Goal: Task Accomplishment & Management: Manage account settings

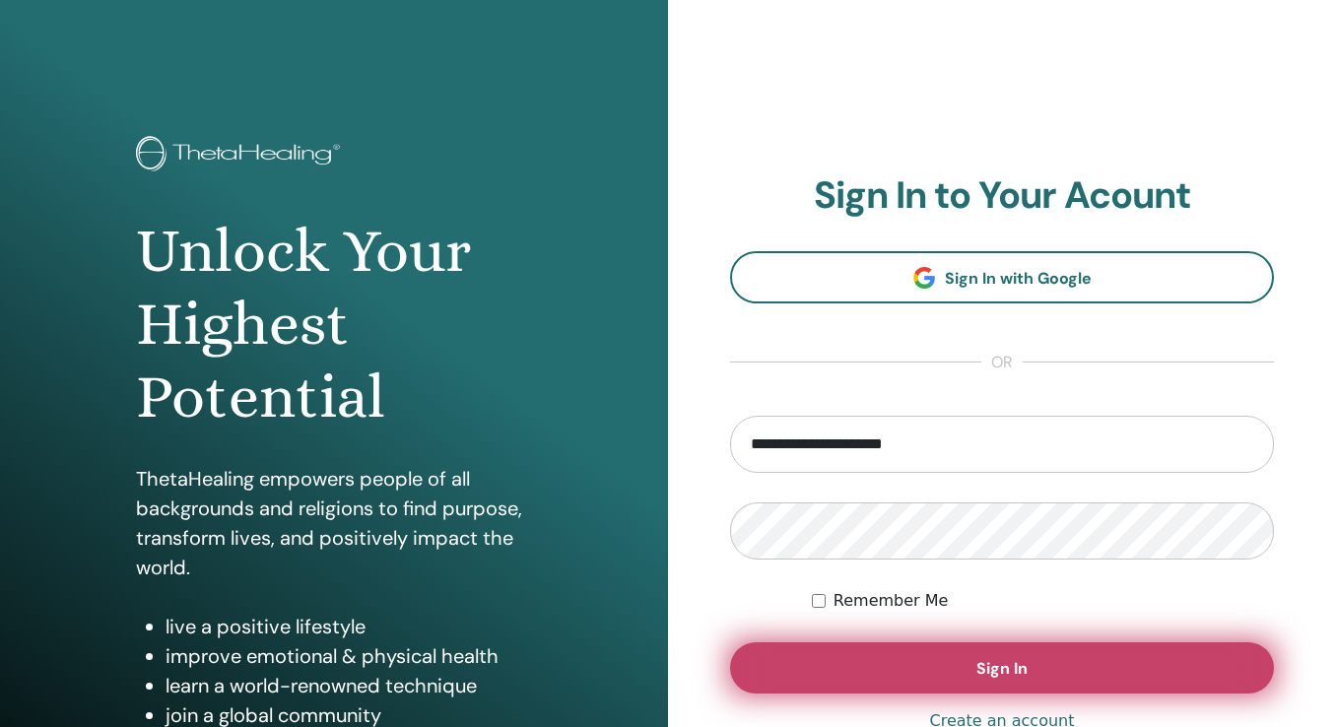
type input "**********"
click at [1021, 651] on button "Sign In" at bounding box center [1002, 668] width 544 height 51
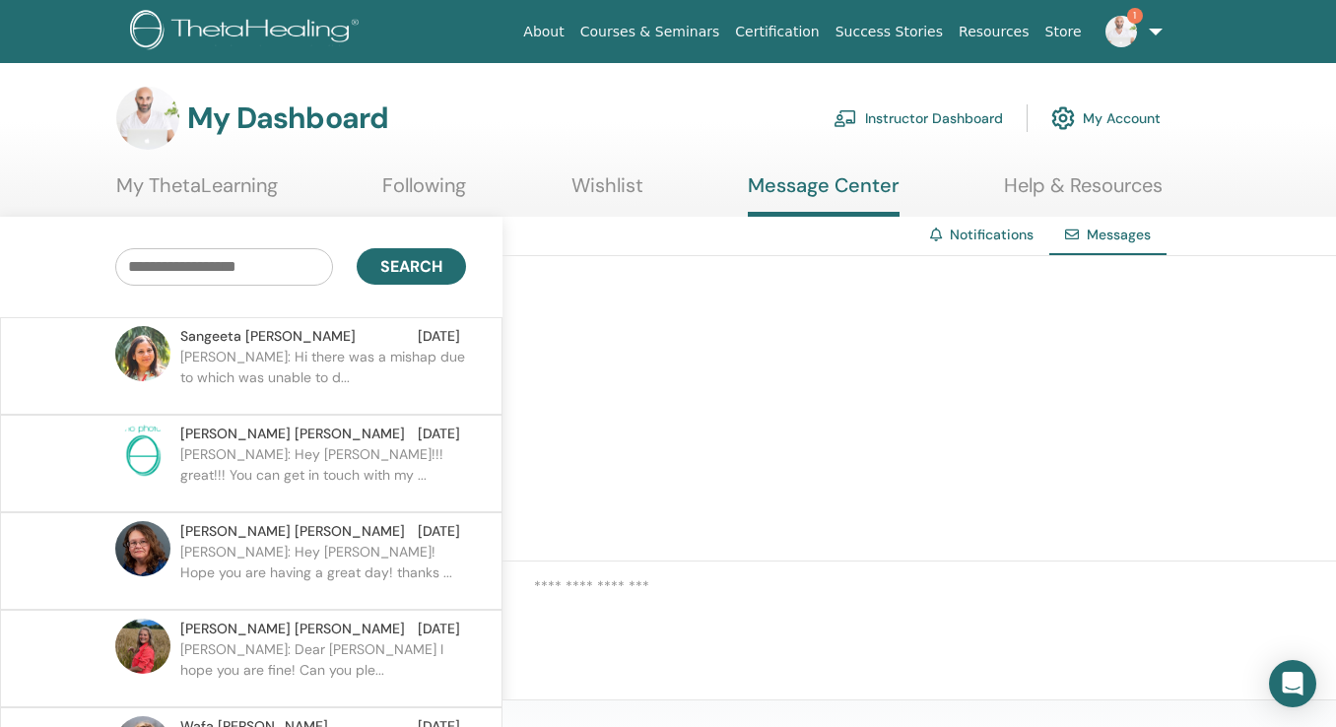
click at [380, 366] on p "Sangeeta: Hi there was a mishap due to which was unable to d..." at bounding box center [323, 376] width 286 height 59
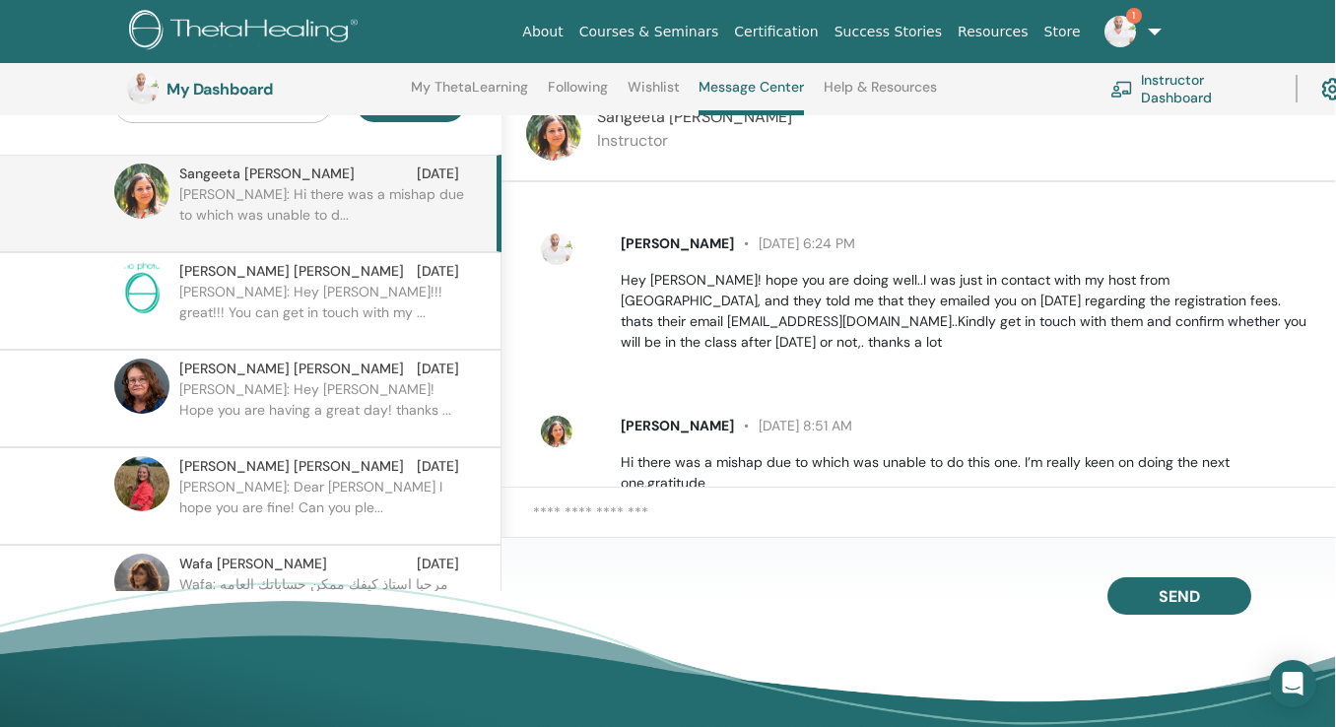
scroll to position [1782, 0]
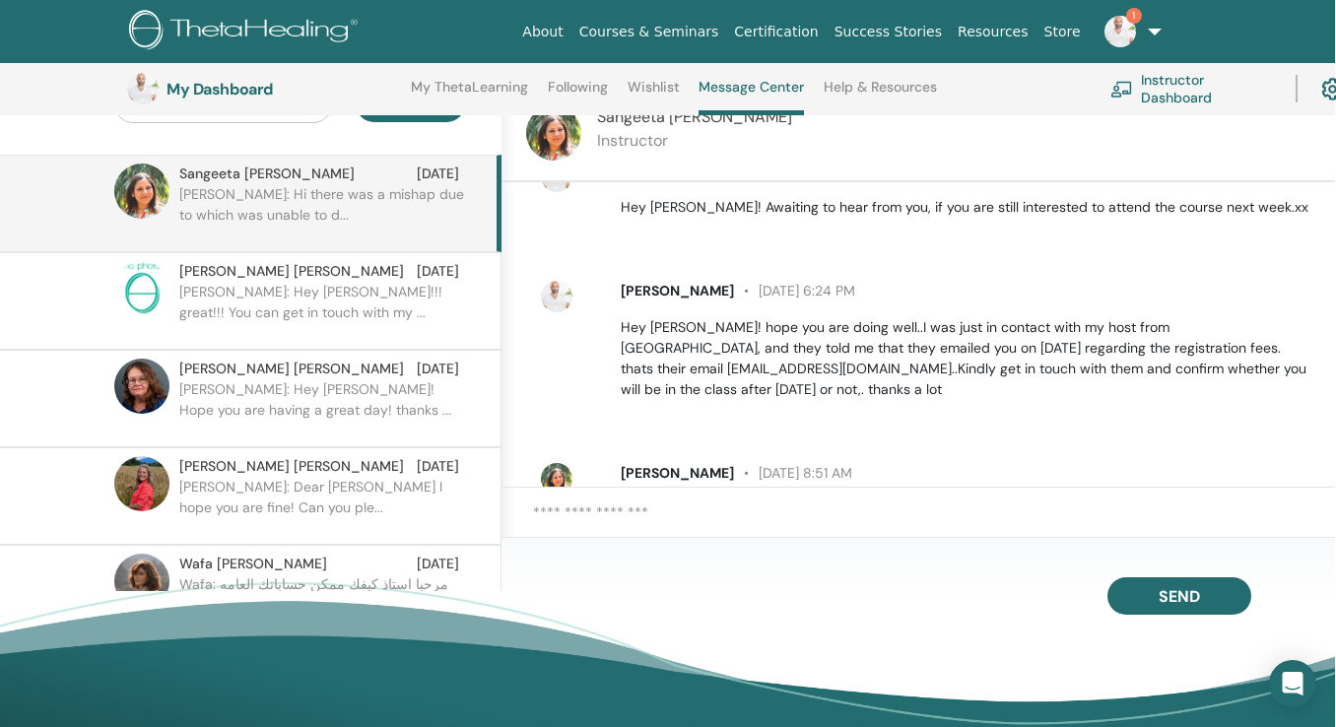
click at [595, 504] on textarea at bounding box center [934, 524] width 802 height 44
click at [1033, 519] on textarea "**********" at bounding box center [934, 524] width 802 height 44
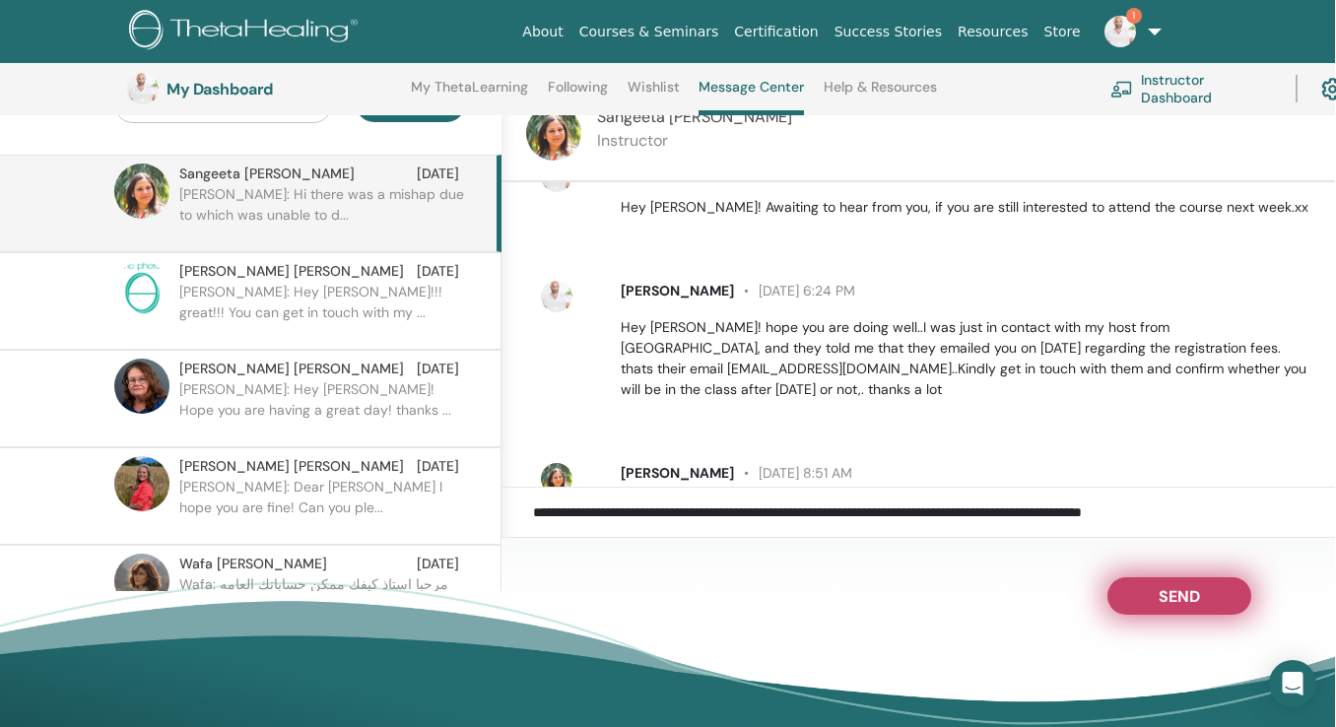
type textarea "**********"
click at [1191, 592] on span "Send" at bounding box center [1179, 593] width 41 height 14
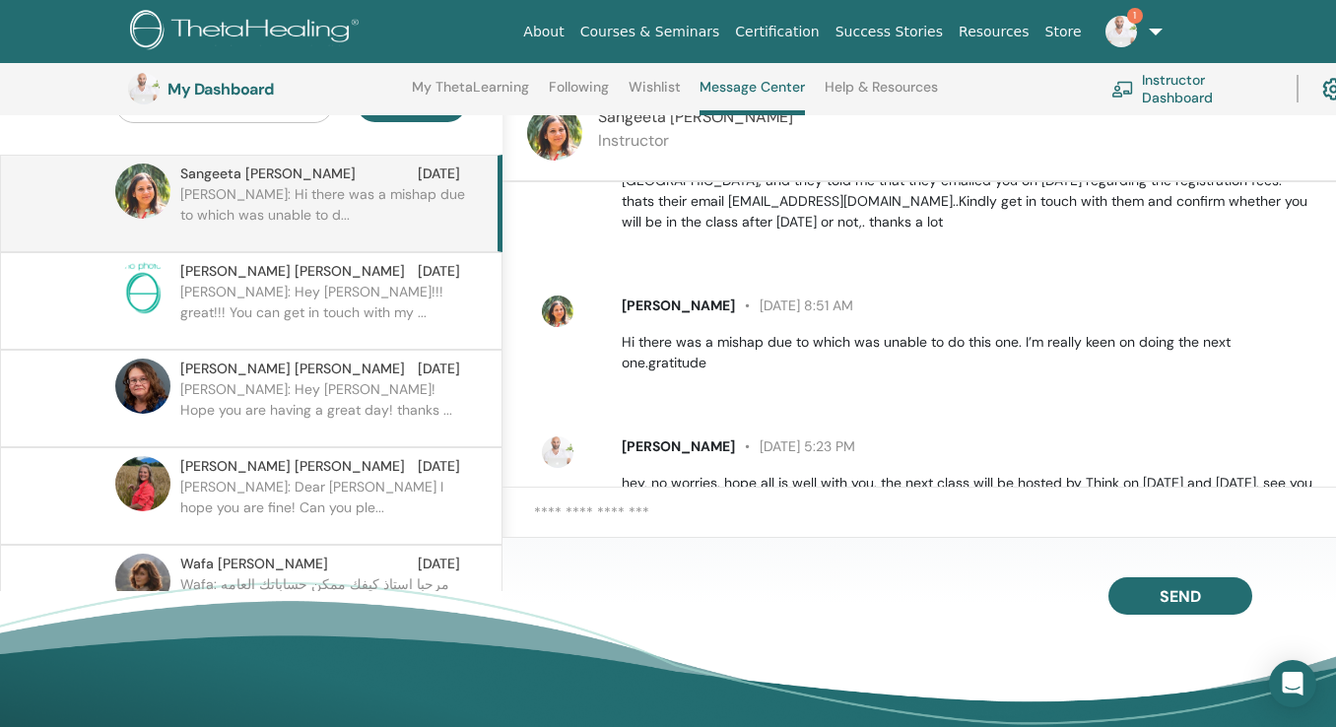
scroll to position [1950, 0]
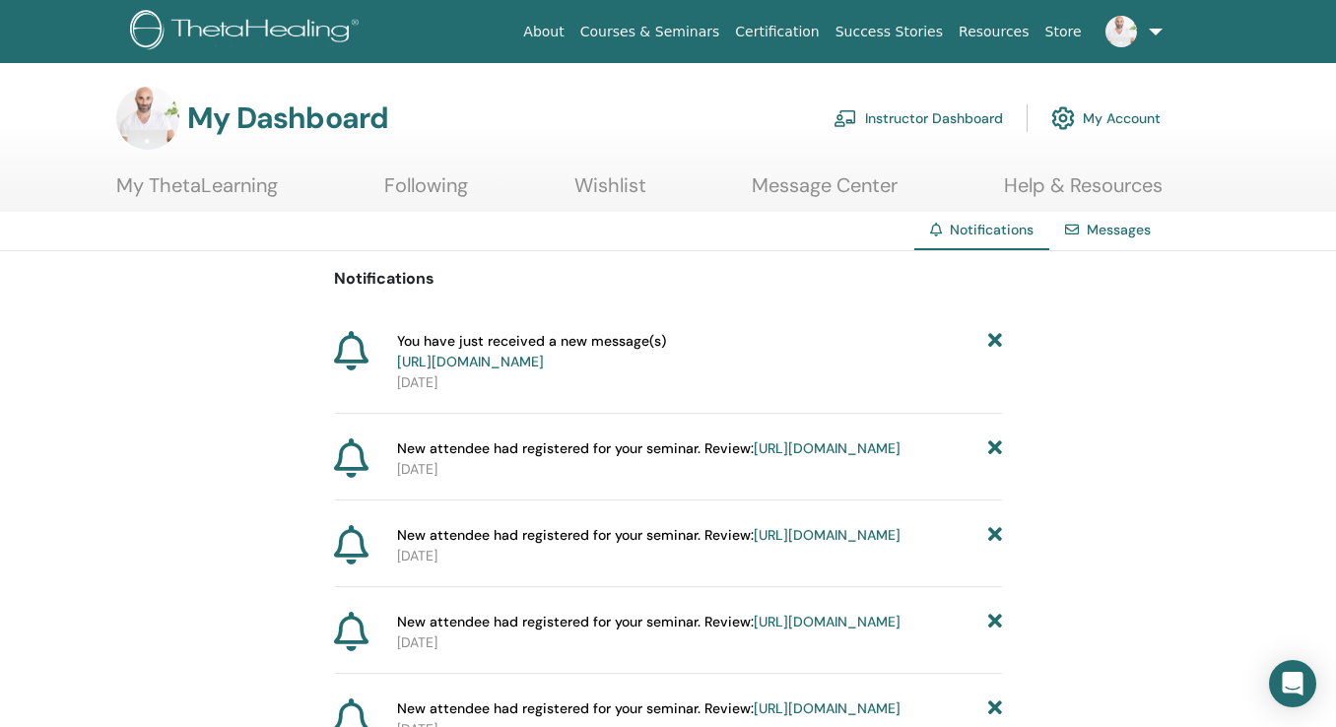
click at [899, 117] on link "Instructor Dashboard" at bounding box center [919, 118] width 170 height 43
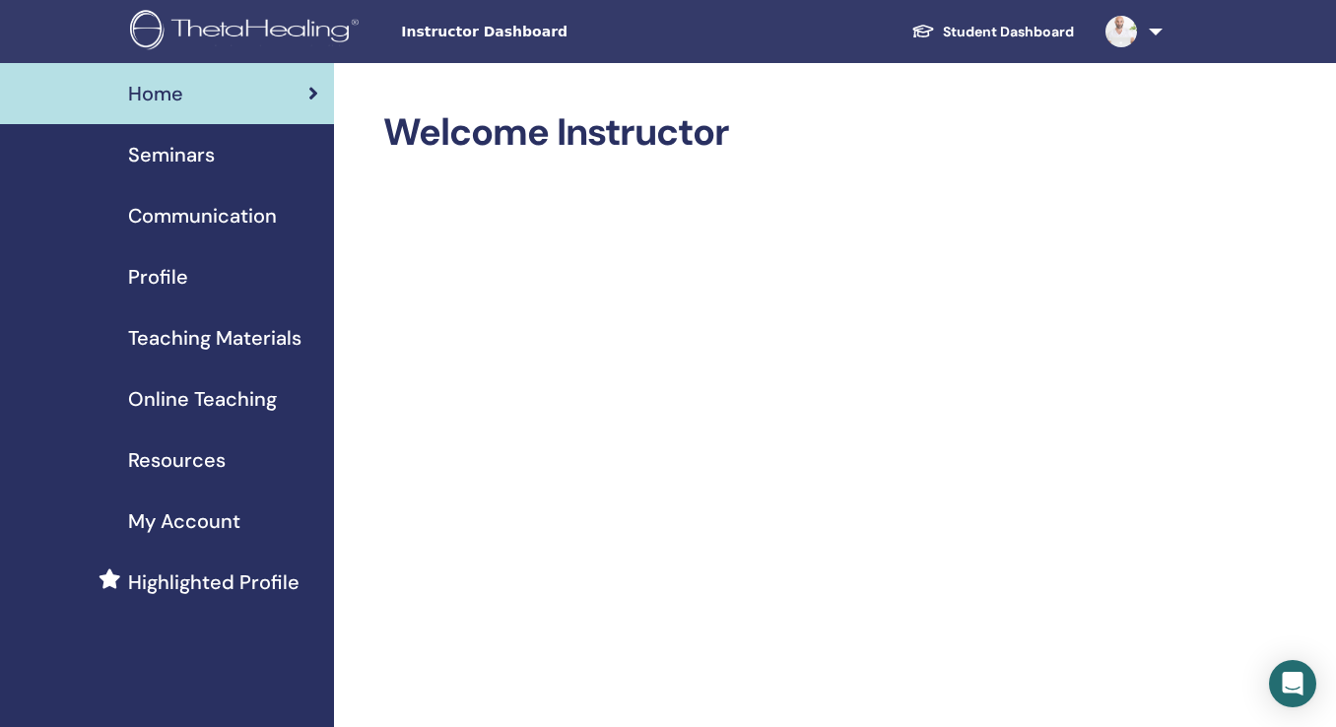
click at [147, 154] on span "Seminars" at bounding box center [171, 155] width 87 height 30
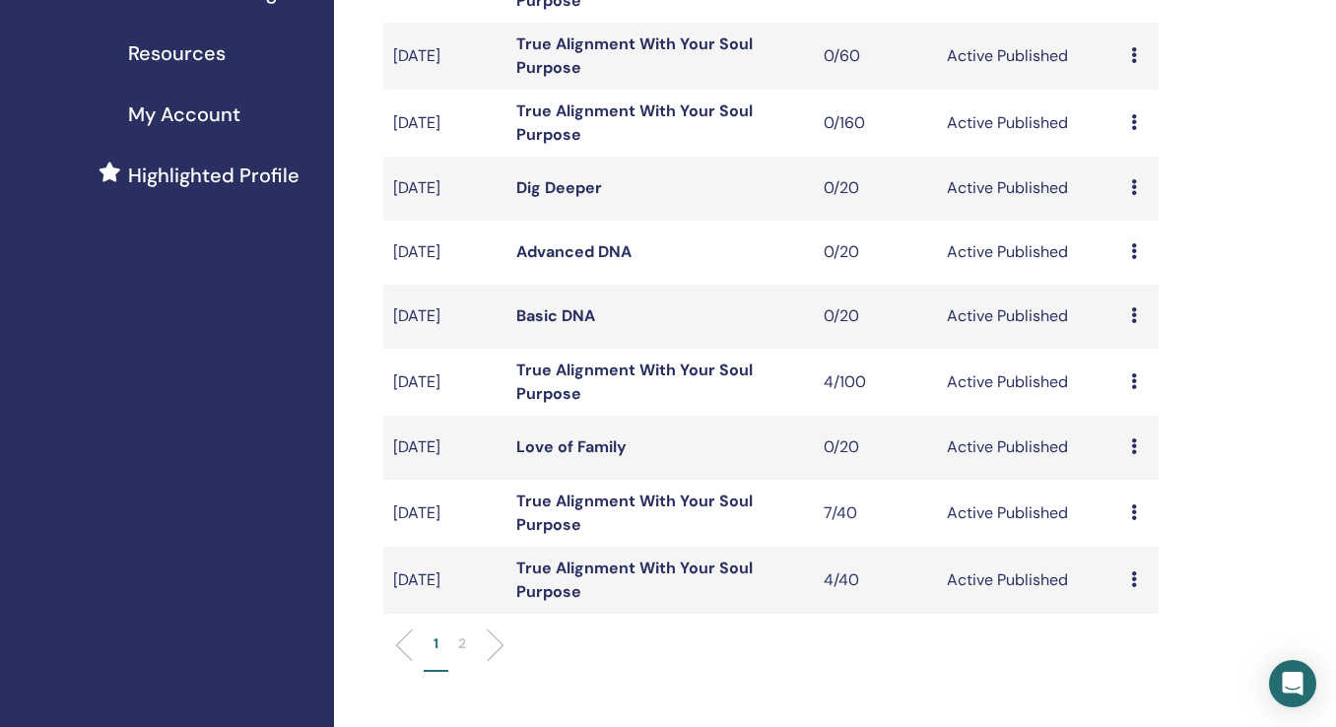
scroll to position [417, 0]
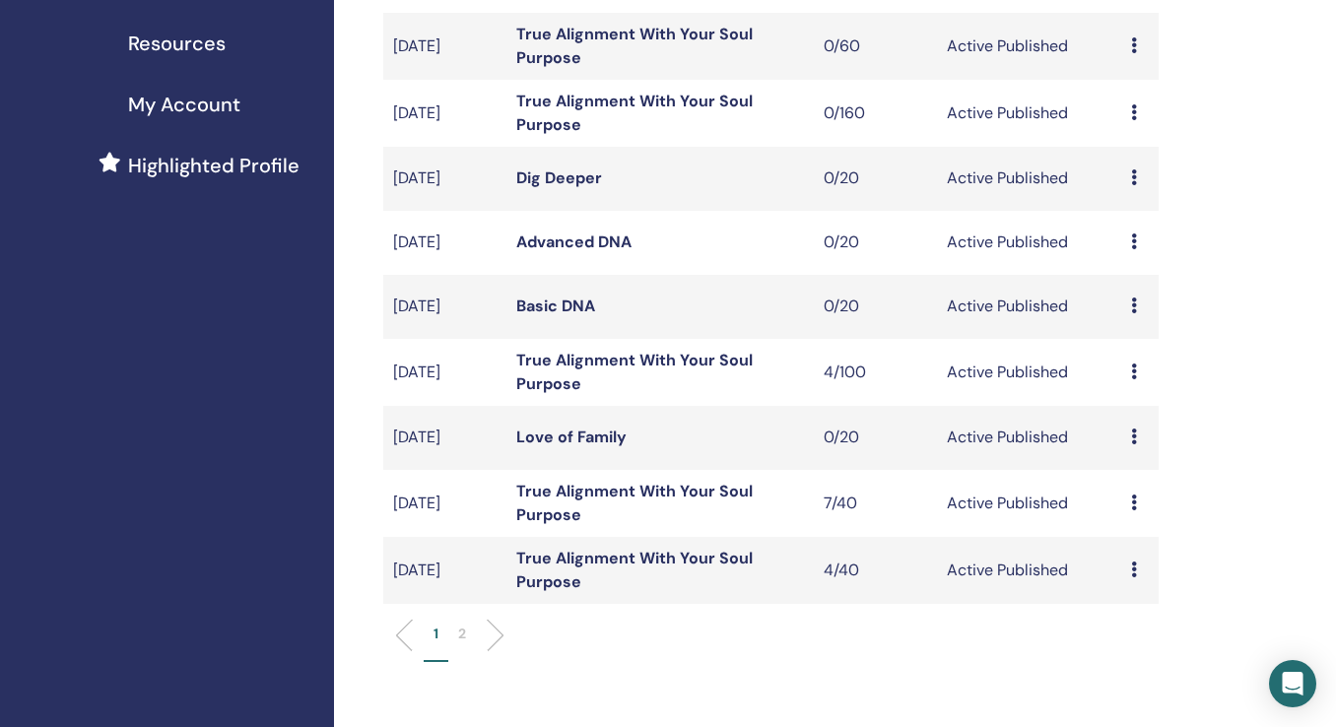
click at [592, 562] on link "True Alignment With Your Soul Purpose" at bounding box center [634, 570] width 237 height 44
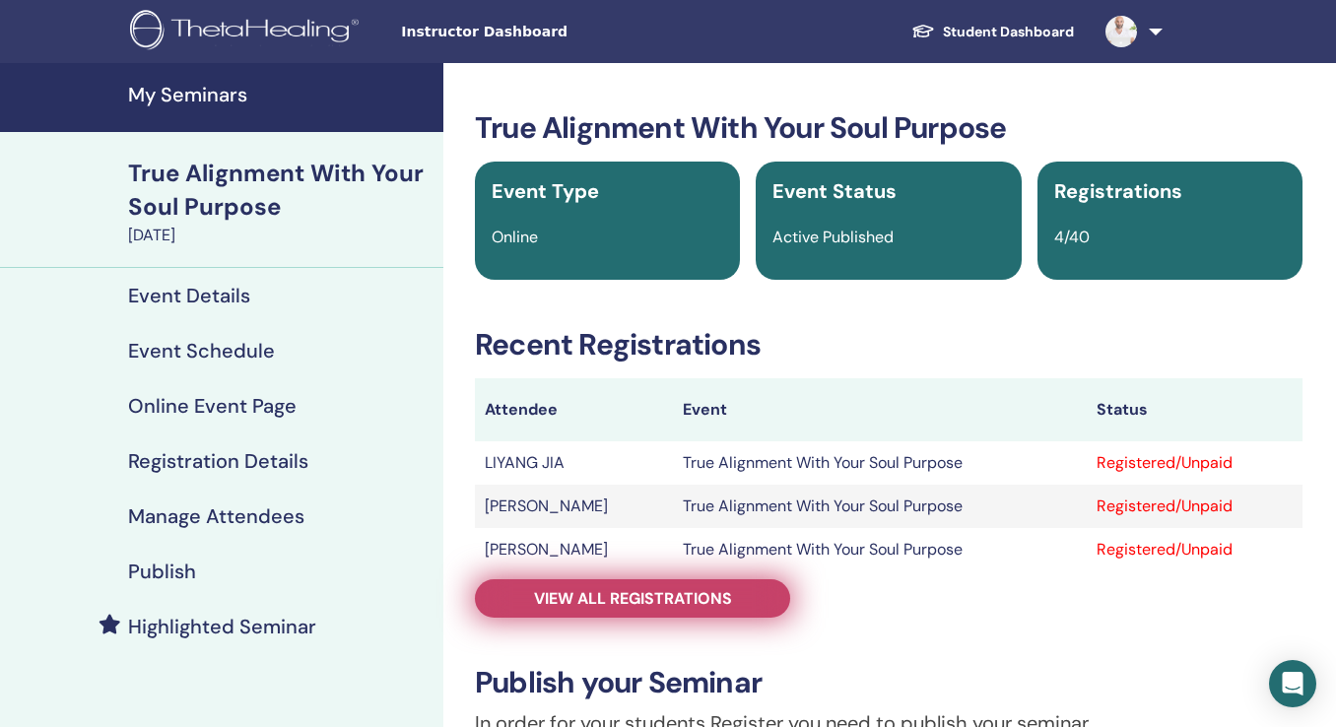
click at [590, 614] on link "View all registrations" at bounding box center [632, 599] width 315 height 38
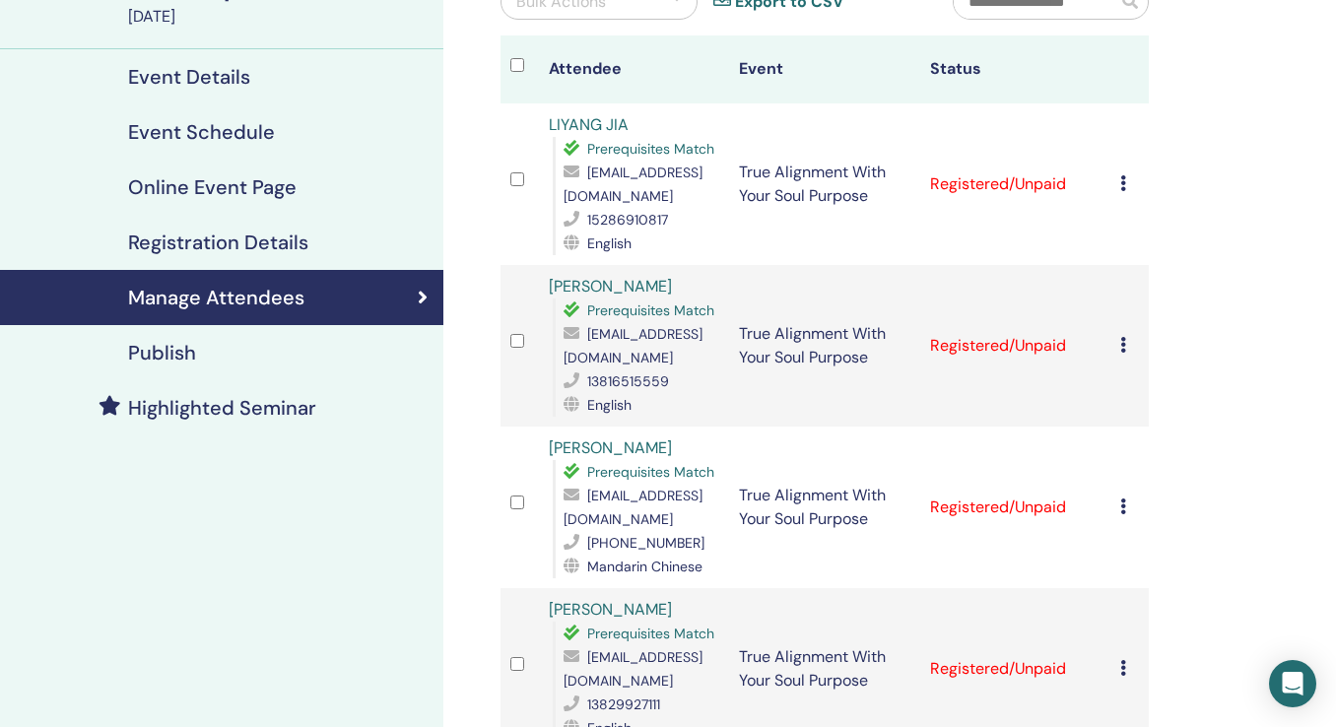
scroll to position [156, 0]
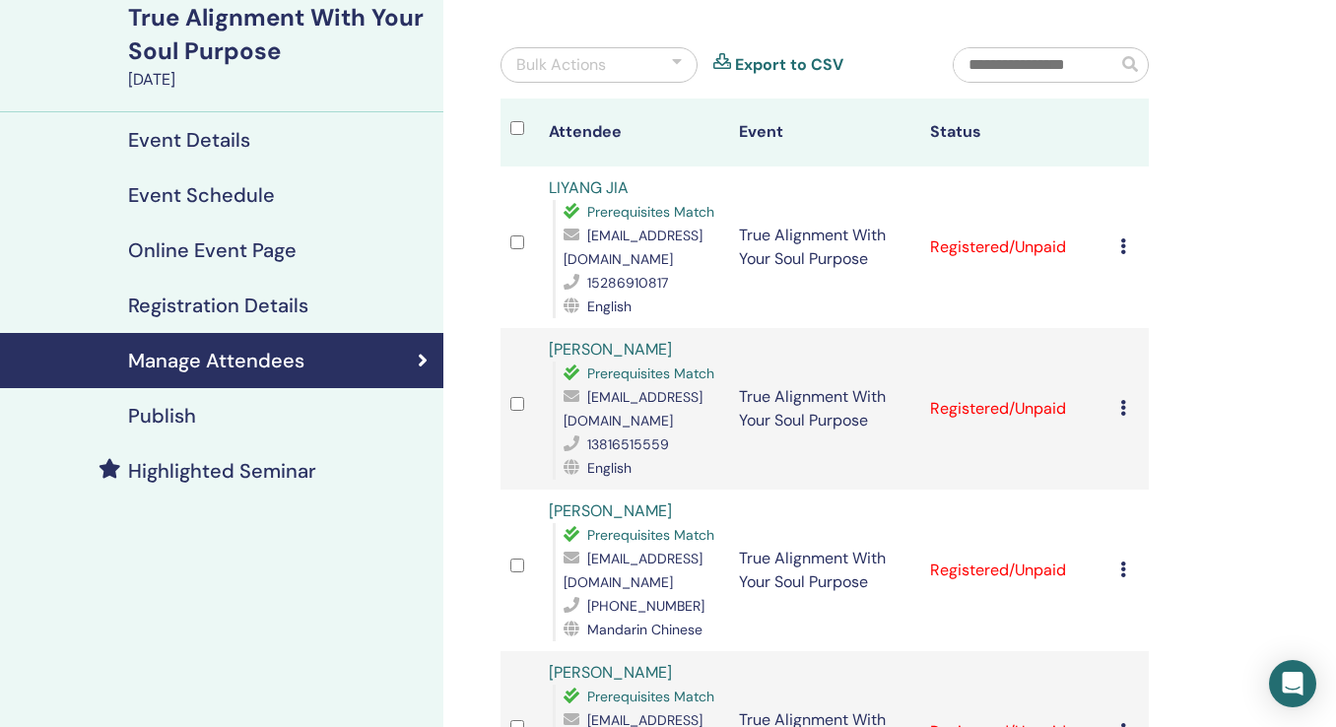
click at [524, 125] on div at bounding box center [525, 132] width 29 height 29
click at [678, 72] on div at bounding box center [677, 65] width 10 height 24
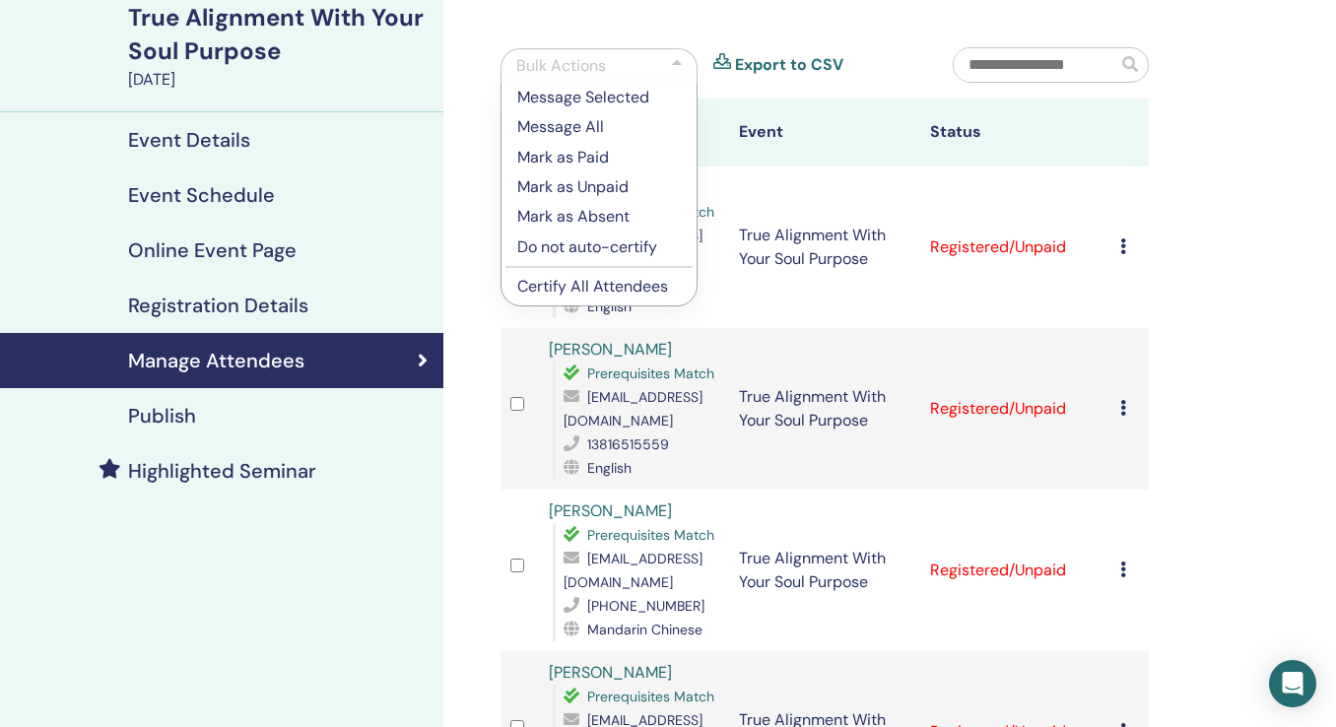
click at [569, 280] on p "Certify All Attendees" at bounding box center [599, 287] width 164 height 24
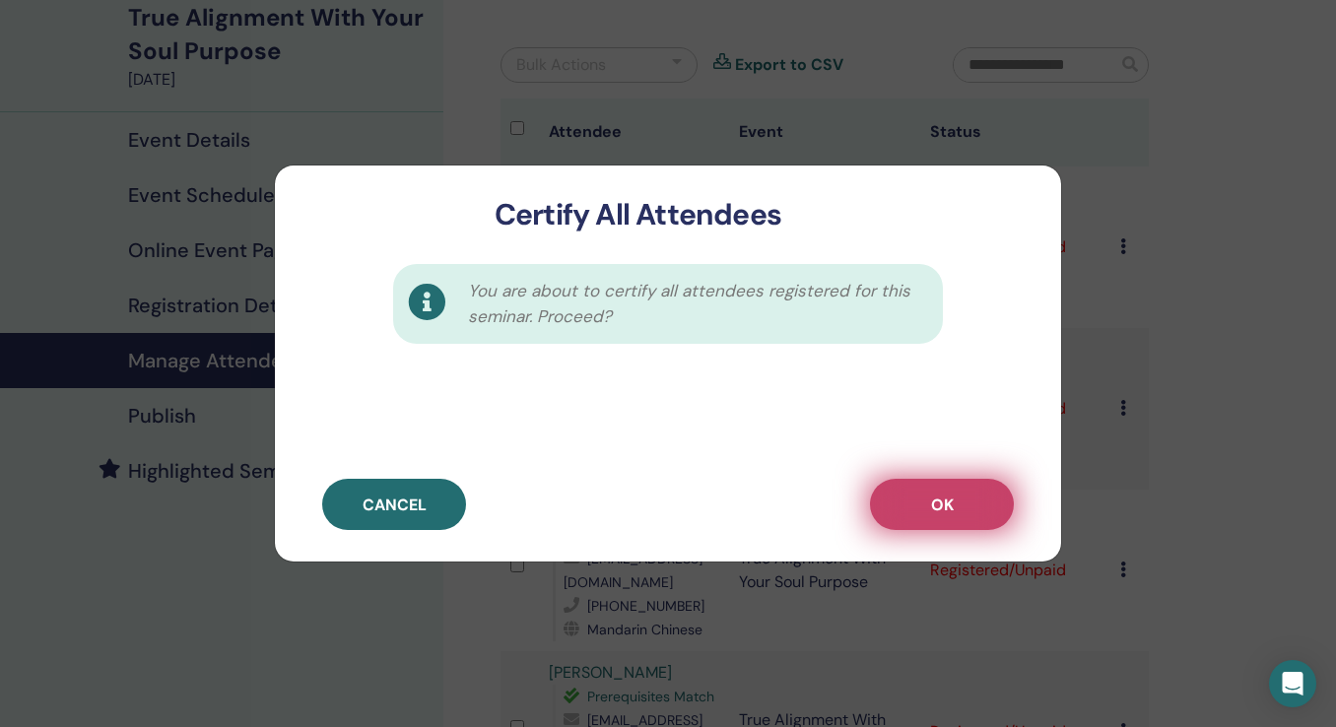
click at [956, 499] on button "OK" at bounding box center [942, 504] width 144 height 51
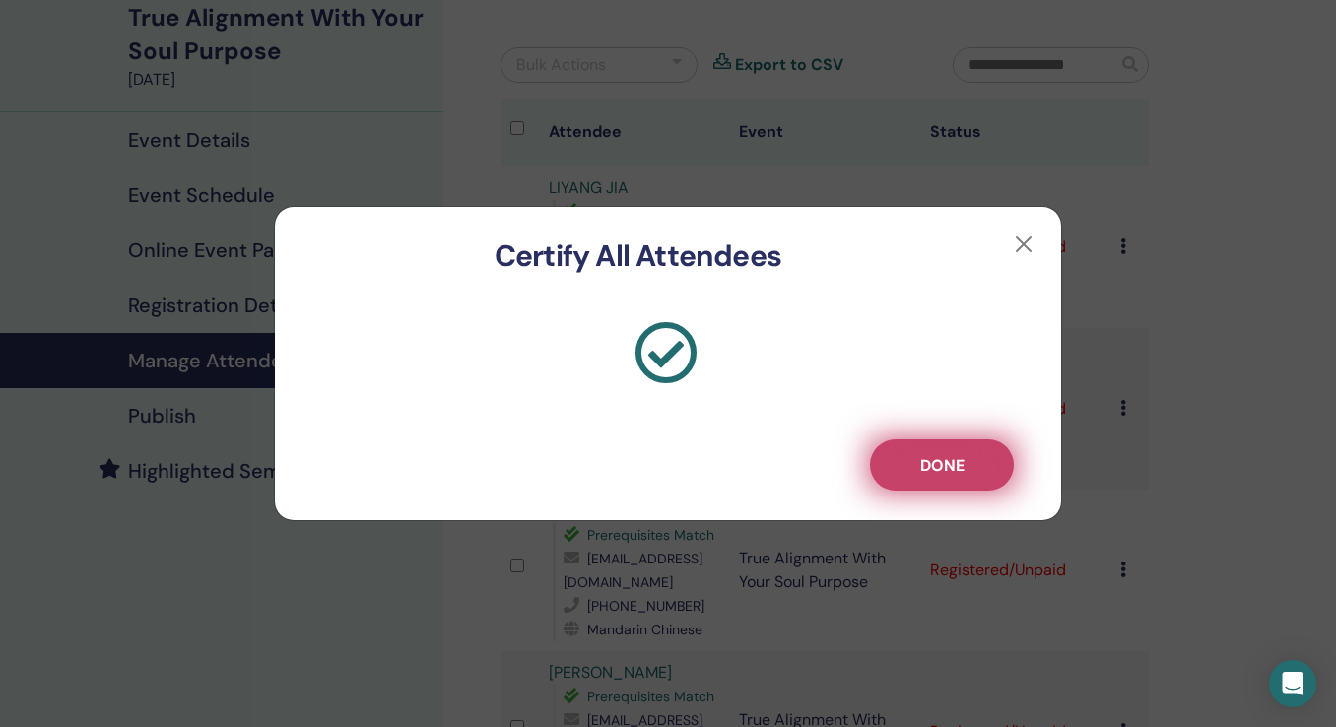
click at [952, 457] on span "Done" at bounding box center [943, 465] width 44 height 21
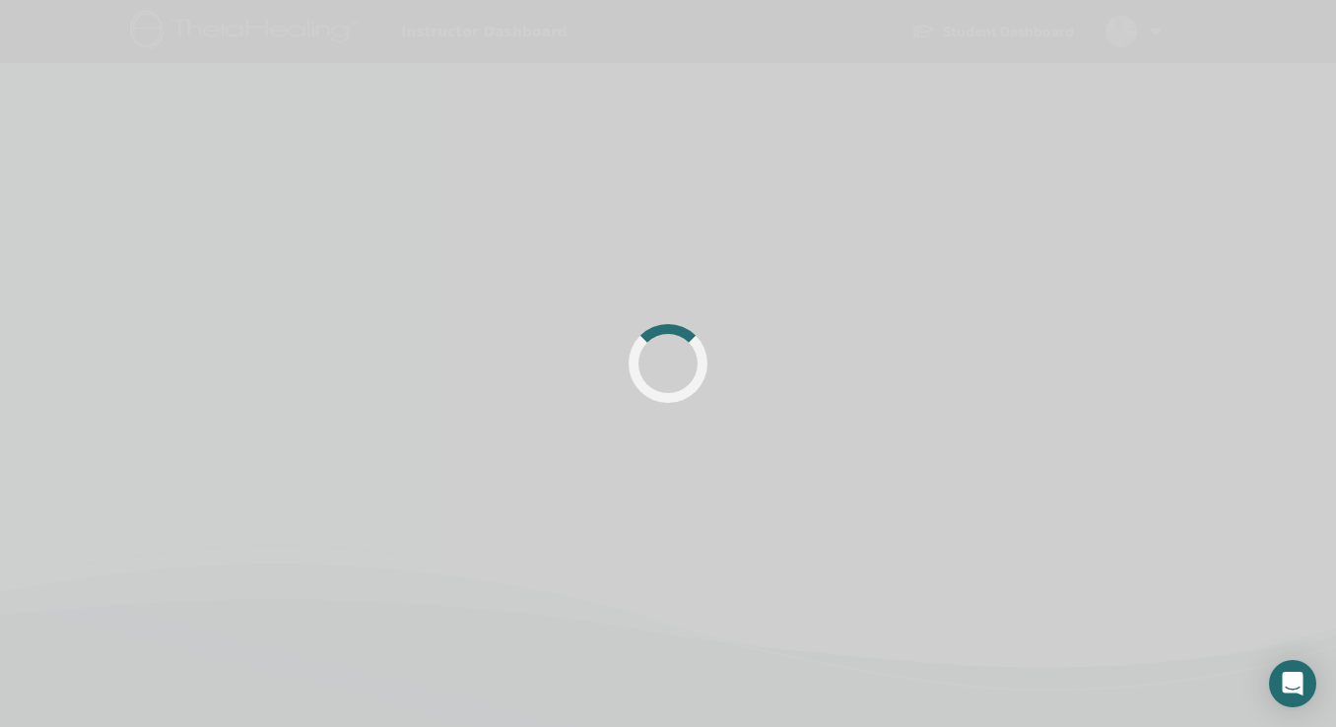
scroll to position [156, 0]
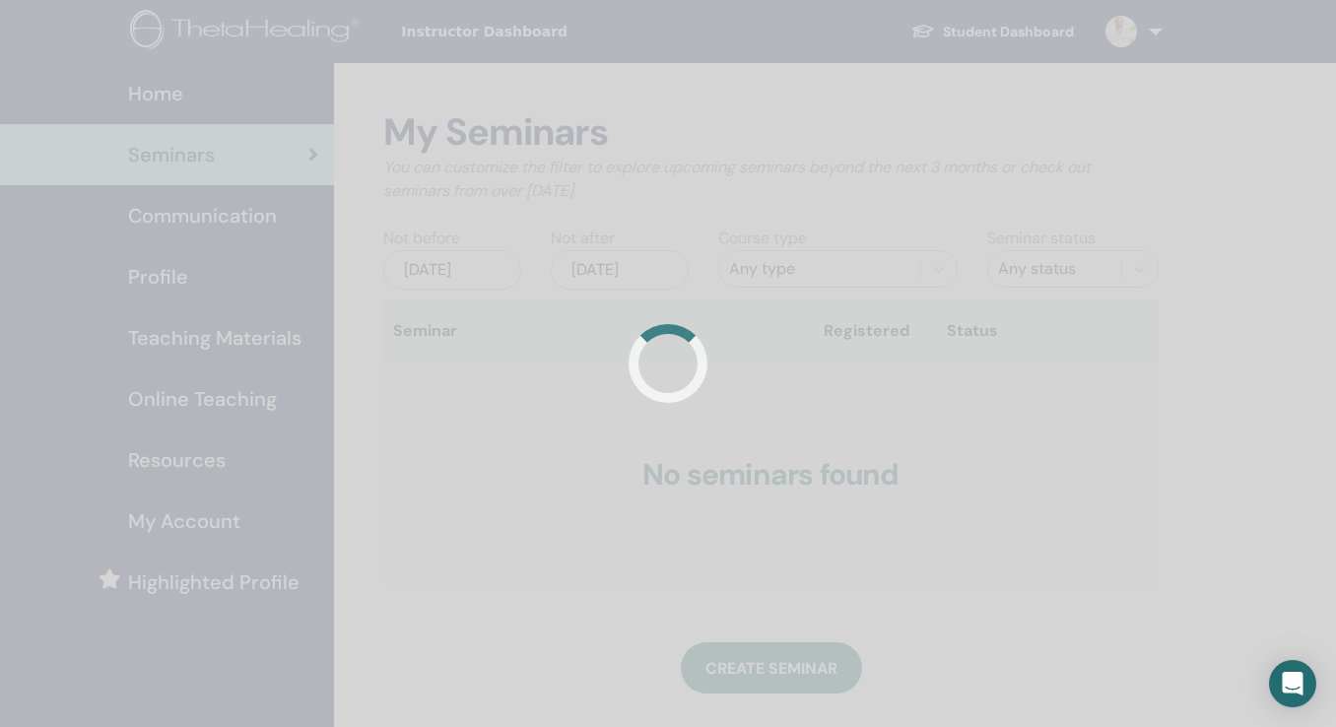
scroll to position [417, 0]
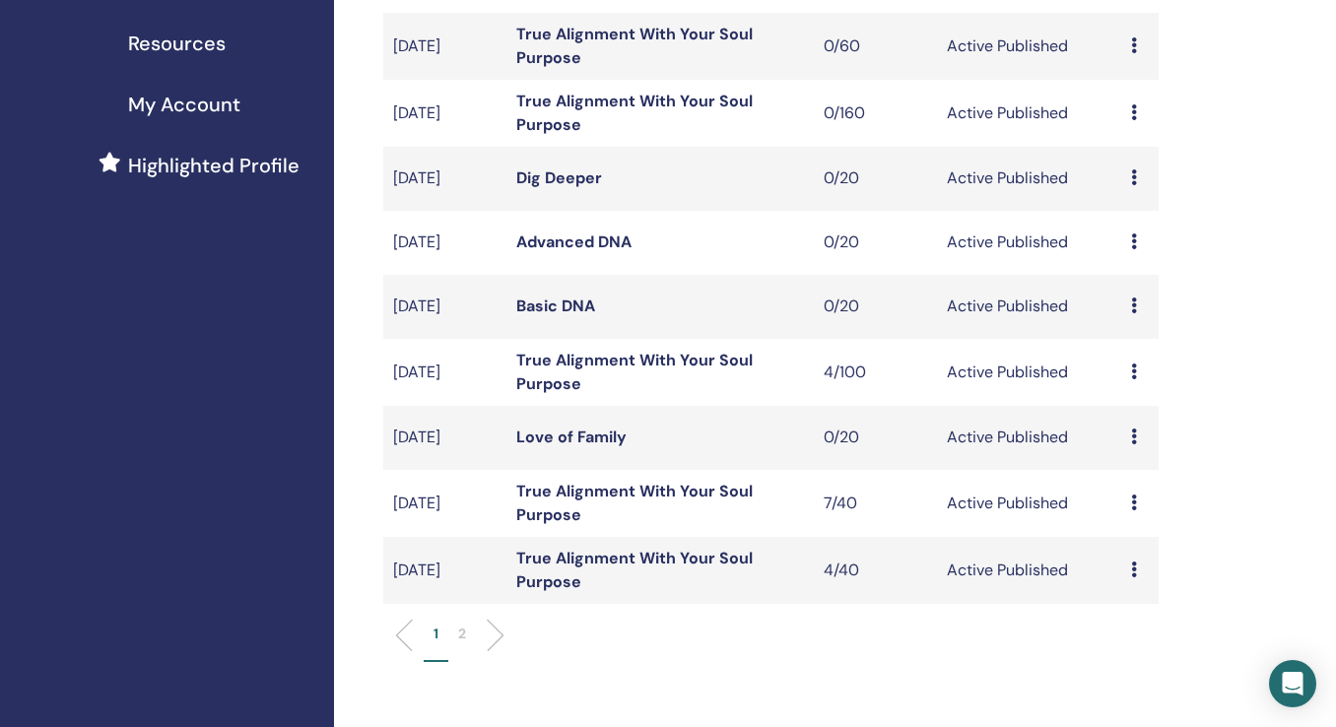
click at [583, 492] on link "True Alignment With Your Soul Purpose" at bounding box center [634, 503] width 237 height 44
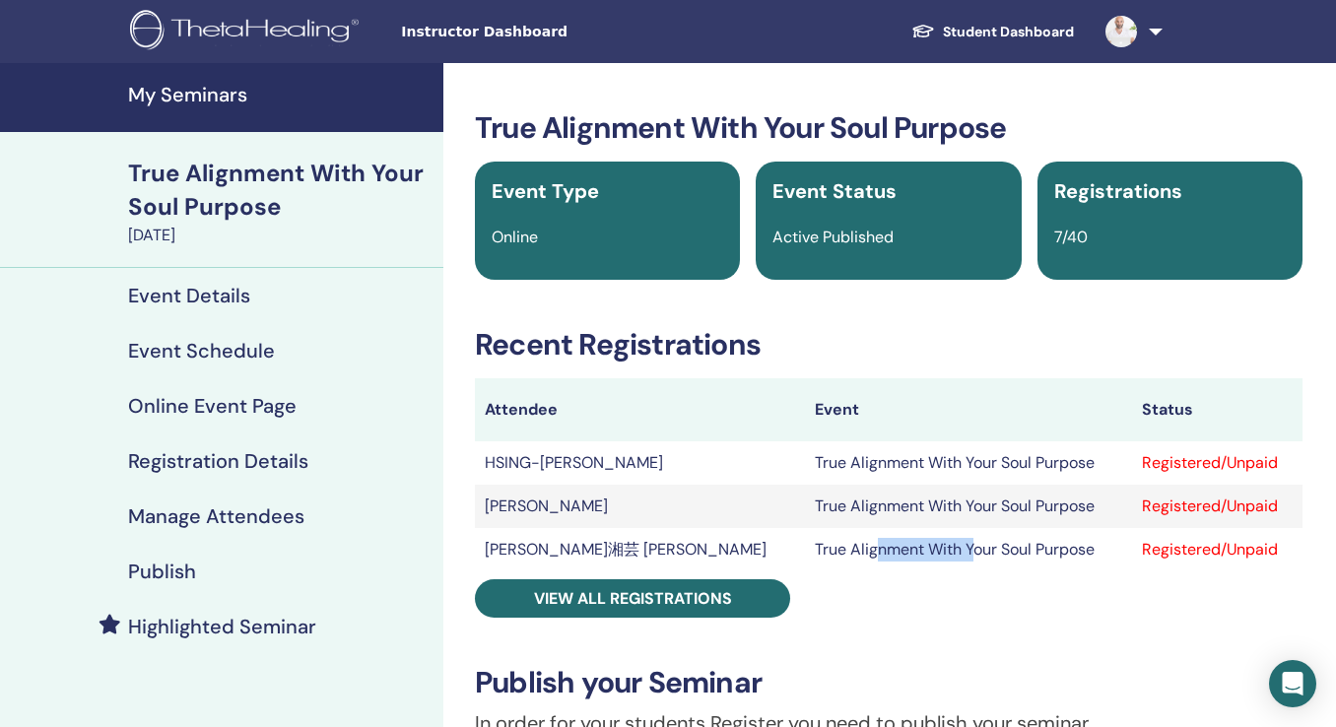
drag, startPoint x: 853, startPoint y: 544, endPoint x: 750, endPoint y: 559, distance: 103.6
click at [805, 559] on td "True Alignment With Your Soul Purpose" at bounding box center [969, 549] width 328 height 43
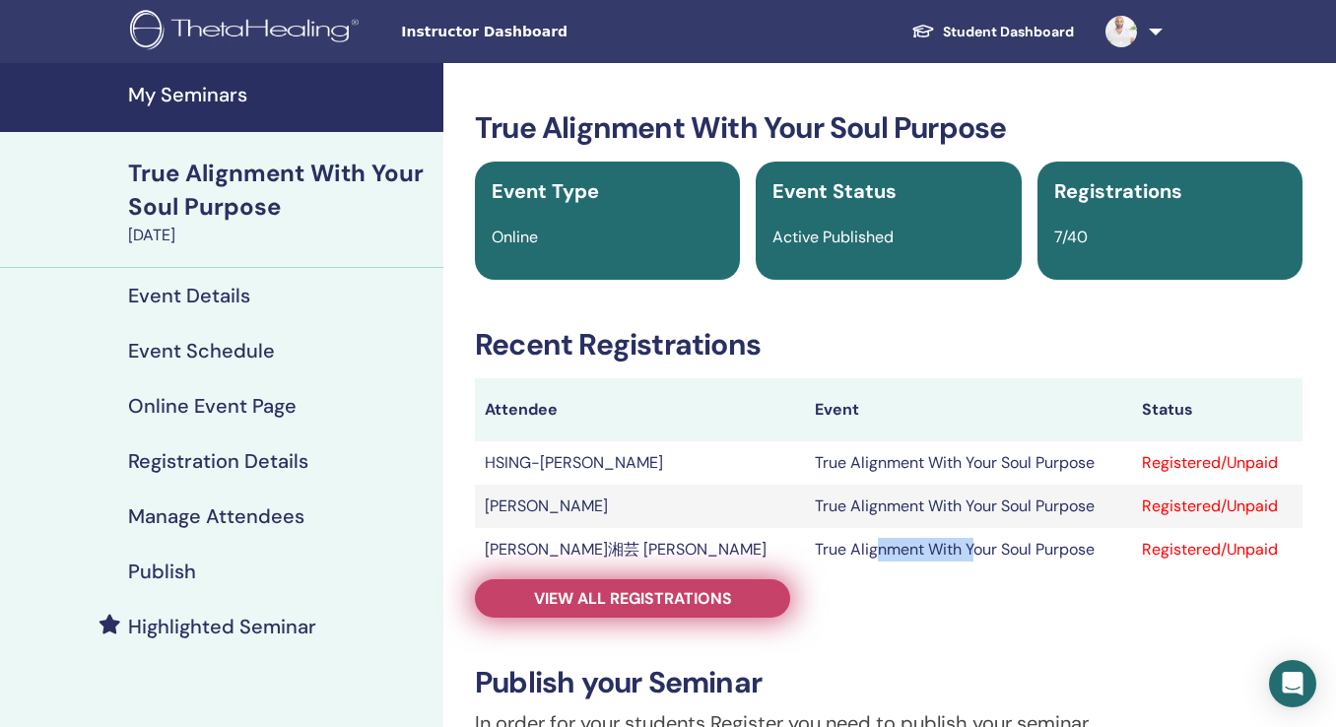
click at [700, 611] on link "View all registrations" at bounding box center [632, 599] width 315 height 38
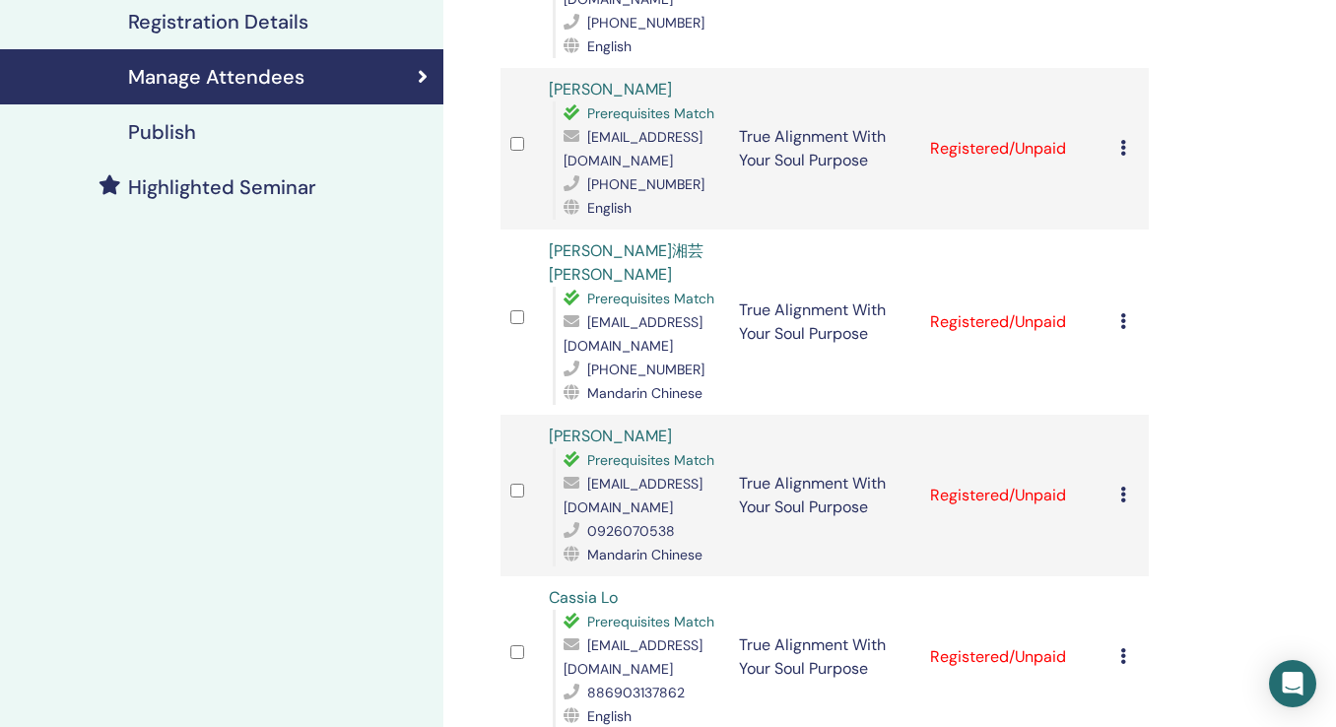
scroll to position [223, 0]
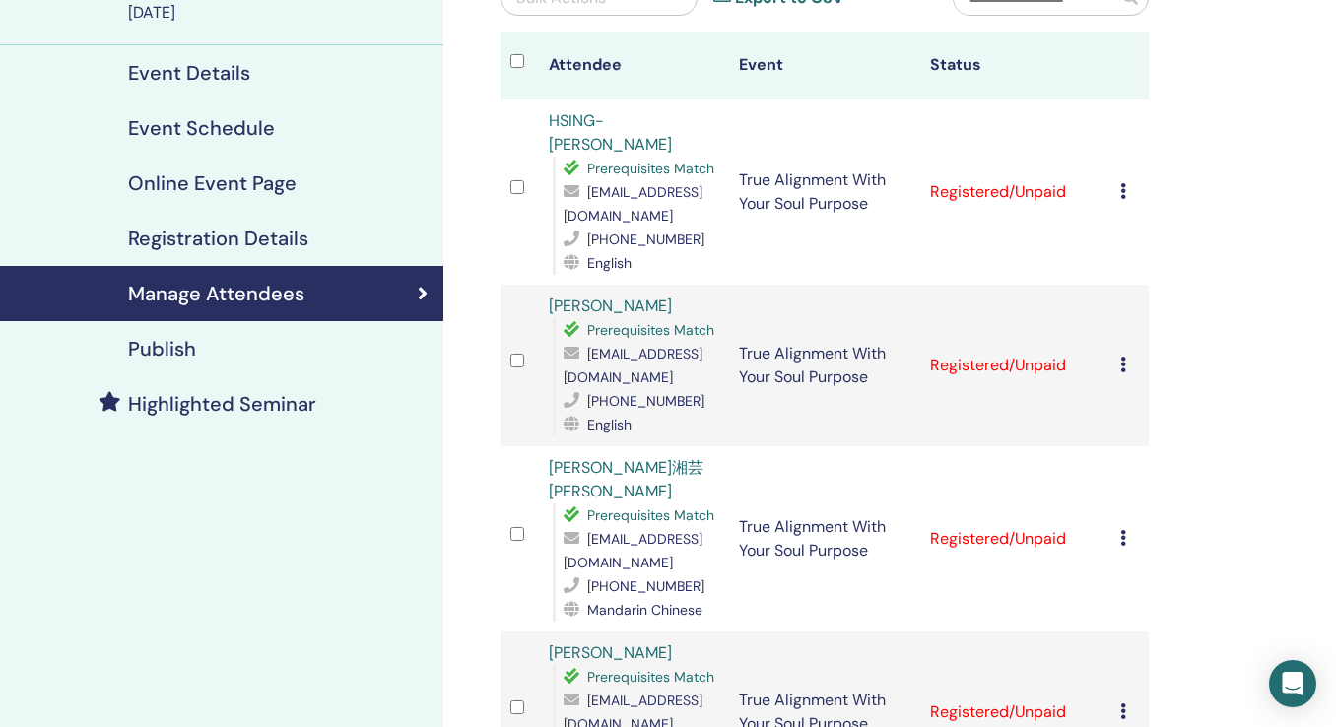
click at [1127, 183] on icon at bounding box center [1124, 191] width 6 height 16
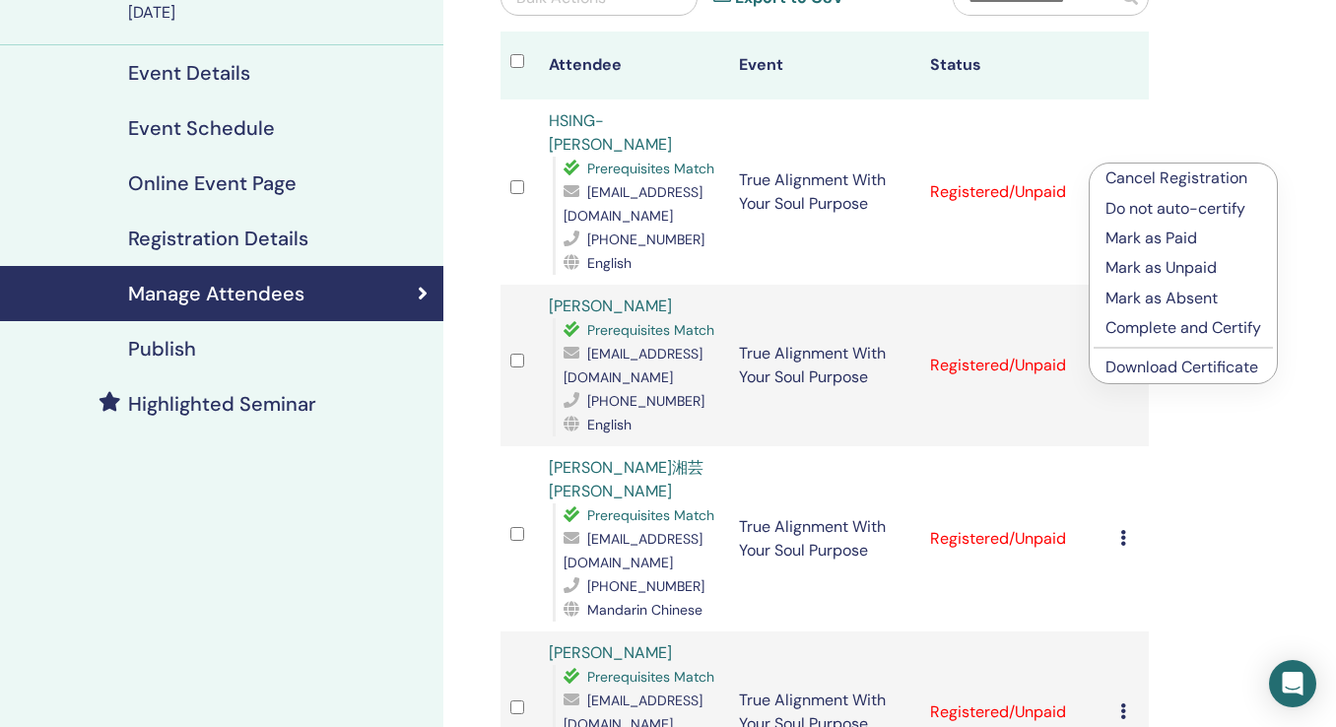
click at [1135, 330] on p "Complete and Certify" at bounding box center [1184, 328] width 156 height 24
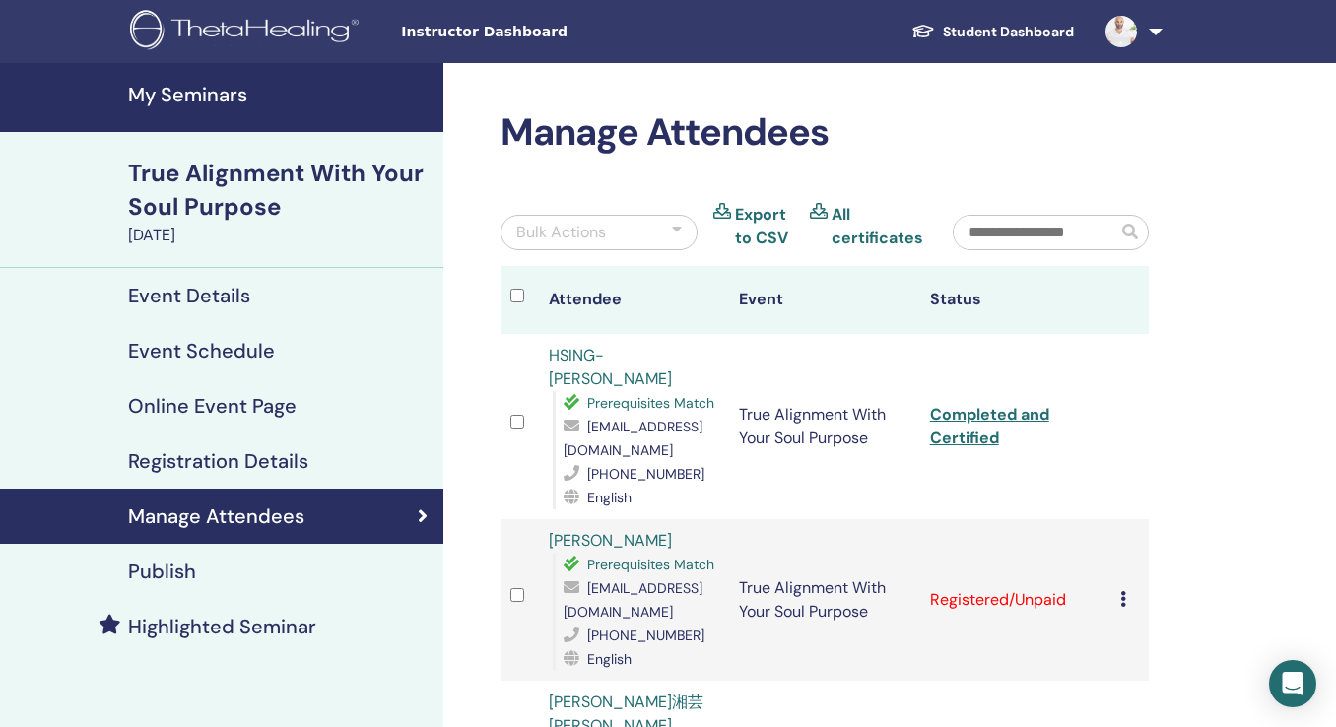
scroll to position [223, 0]
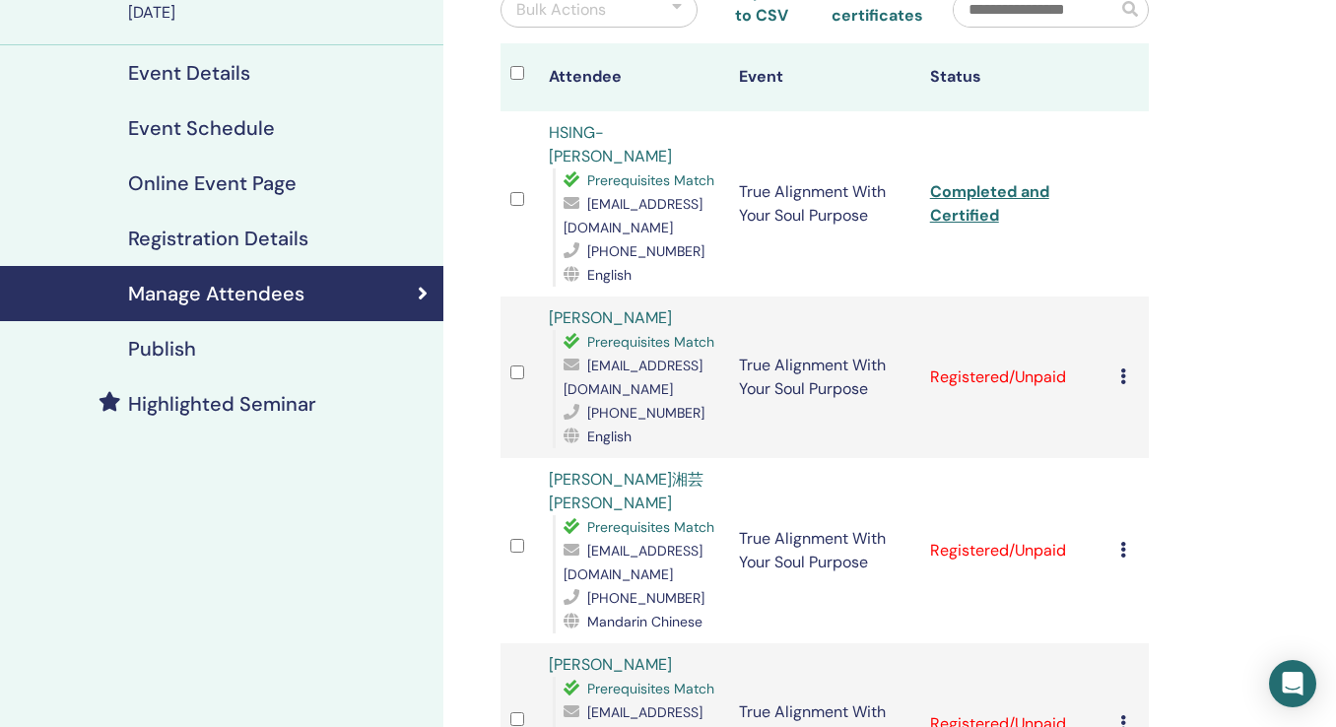
click at [1127, 369] on icon at bounding box center [1124, 377] width 6 height 16
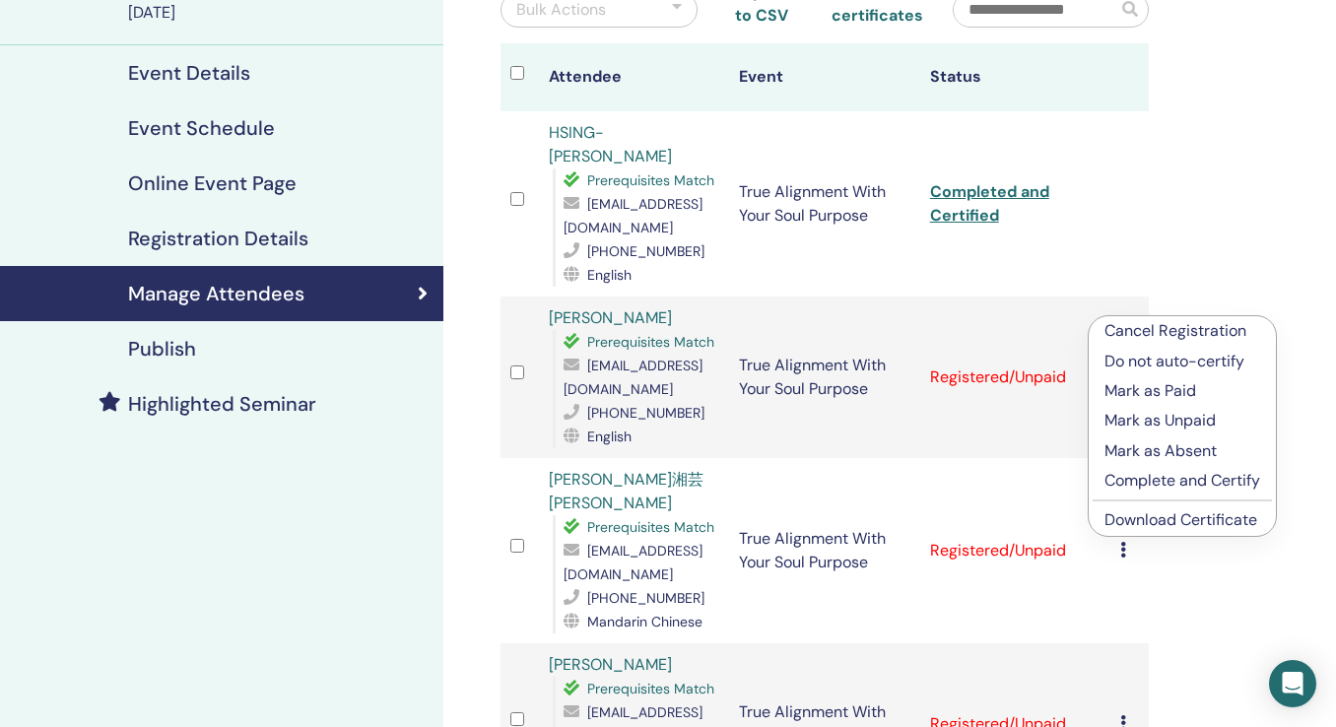
click at [1140, 474] on p "Complete and Certify" at bounding box center [1183, 481] width 156 height 24
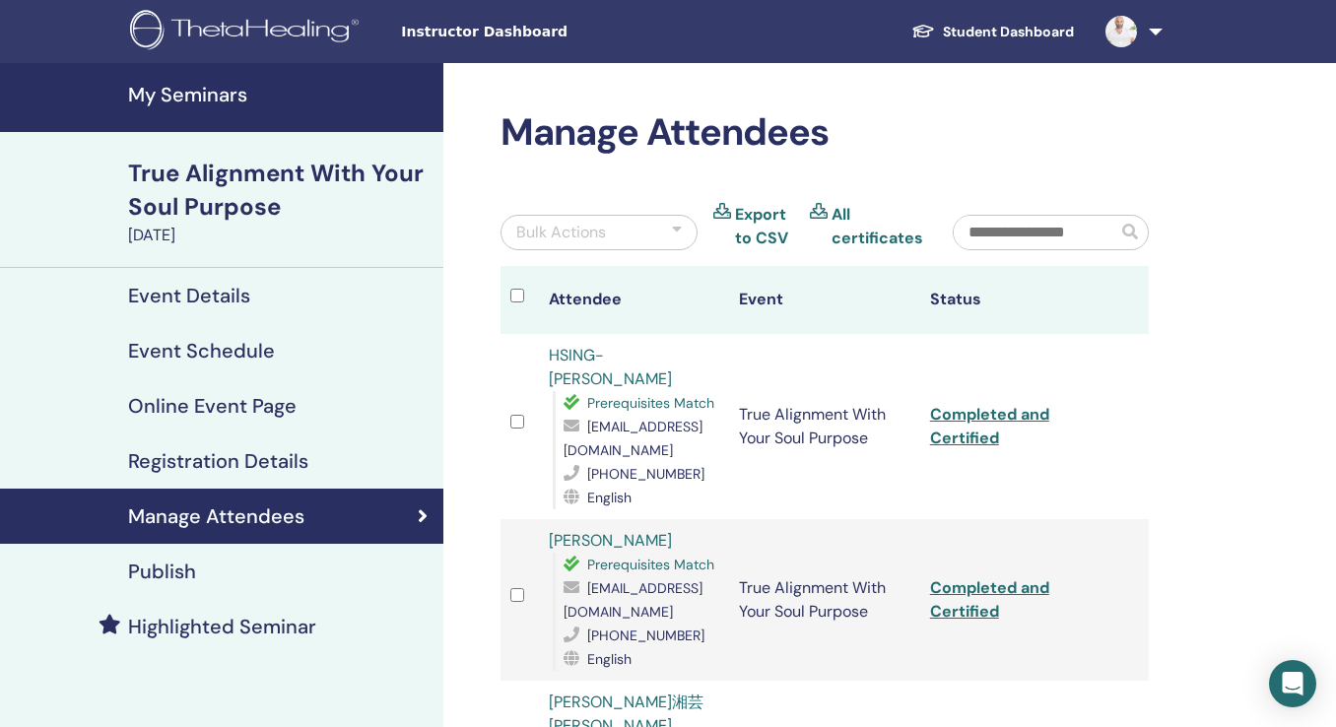
scroll to position [223, 0]
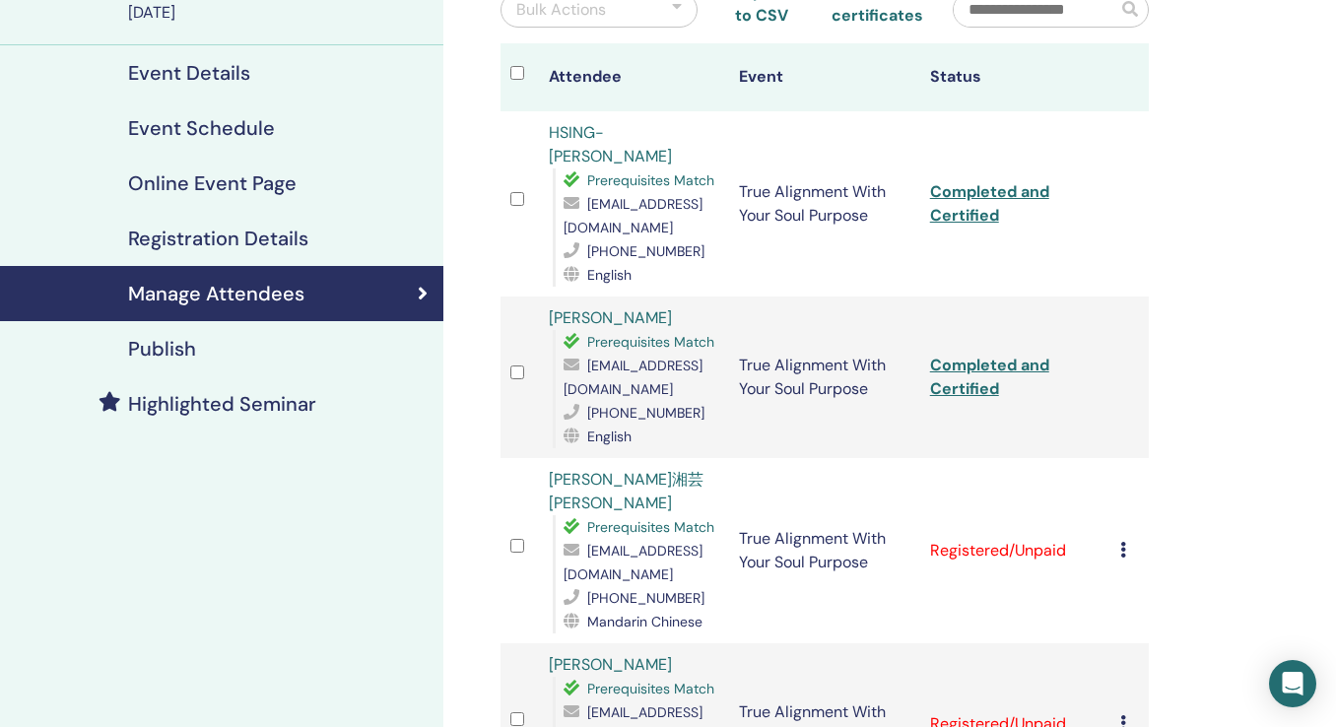
click at [1127, 542] on icon at bounding box center [1124, 550] width 6 height 16
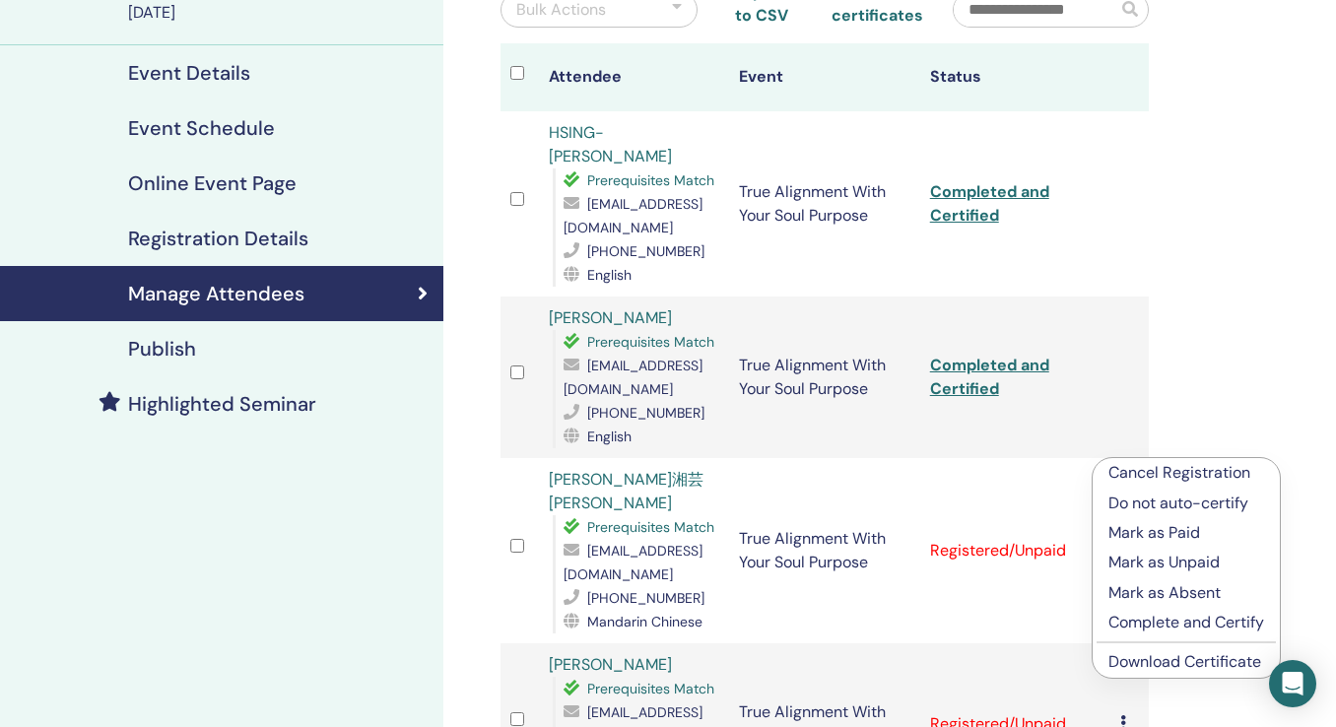
click at [1112, 624] on p "Complete and Certify" at bounding box center [1187, 623] width 156 height 24
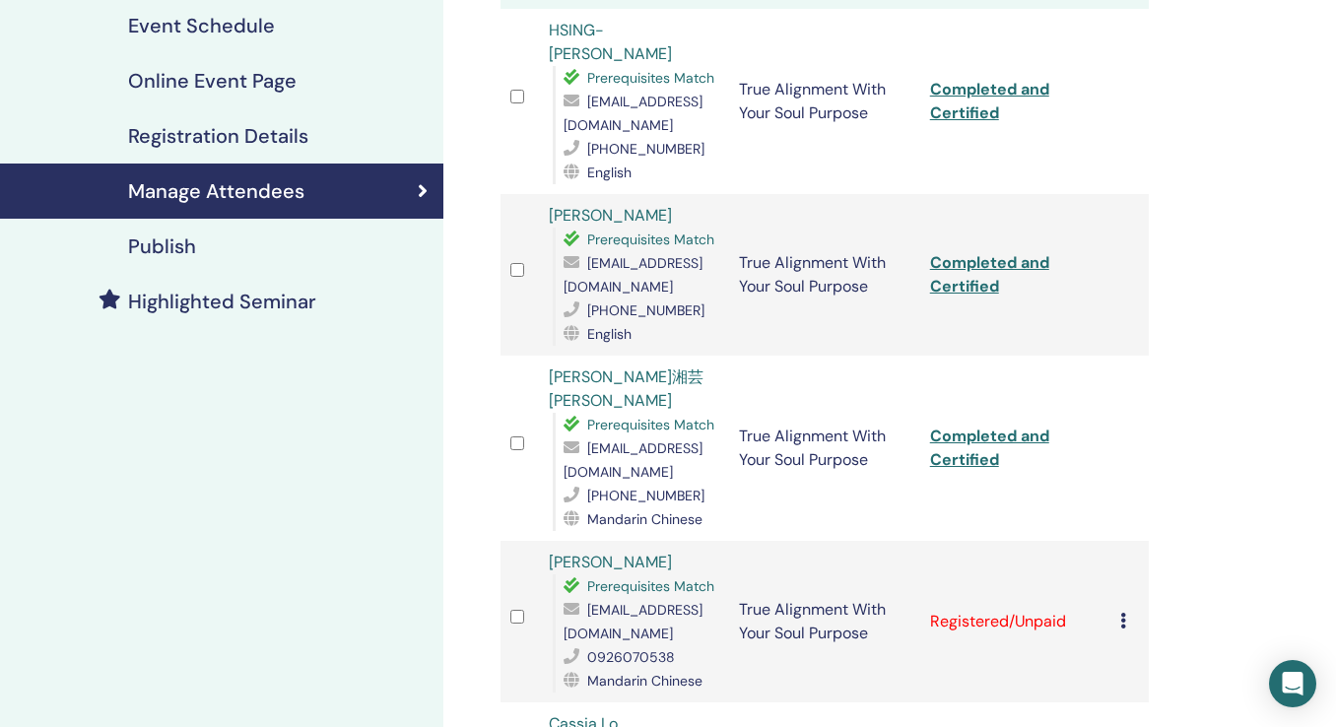
scroll to position [330, 0]
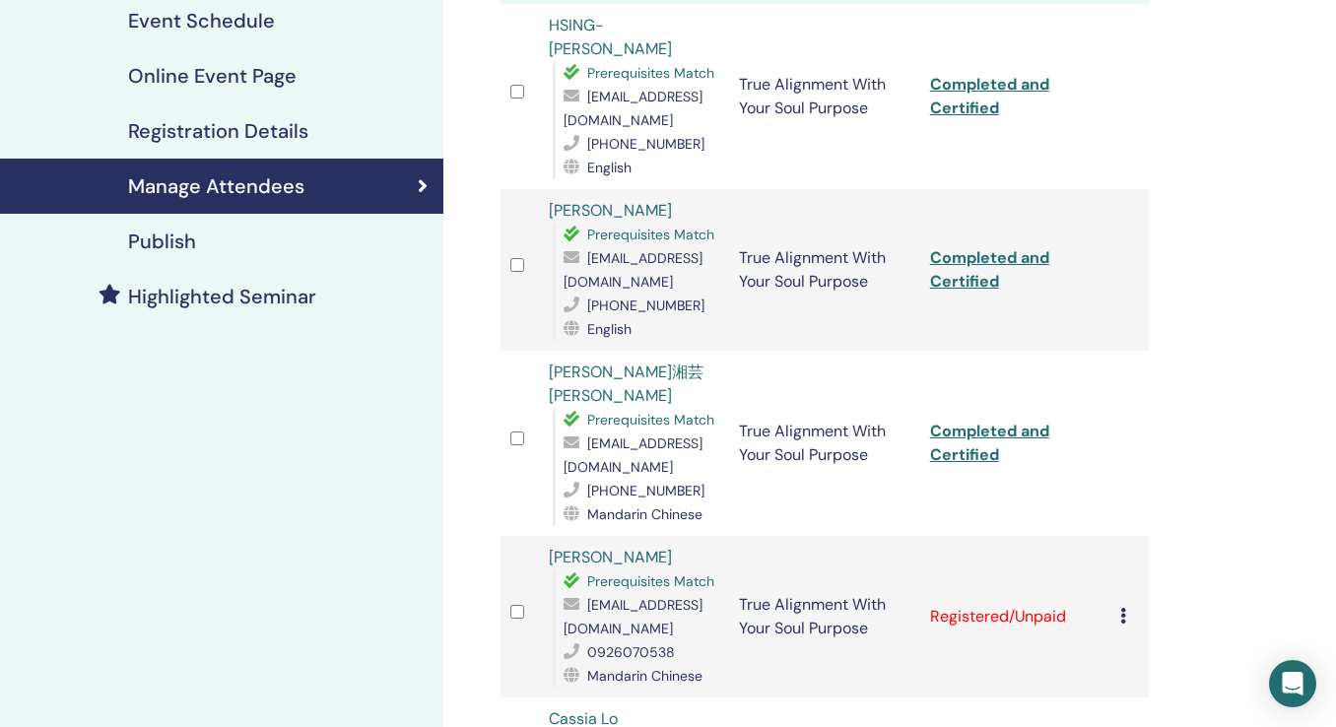
click at [1127, 608] on icon at bounding box center [1124, 616] width 6 height 16
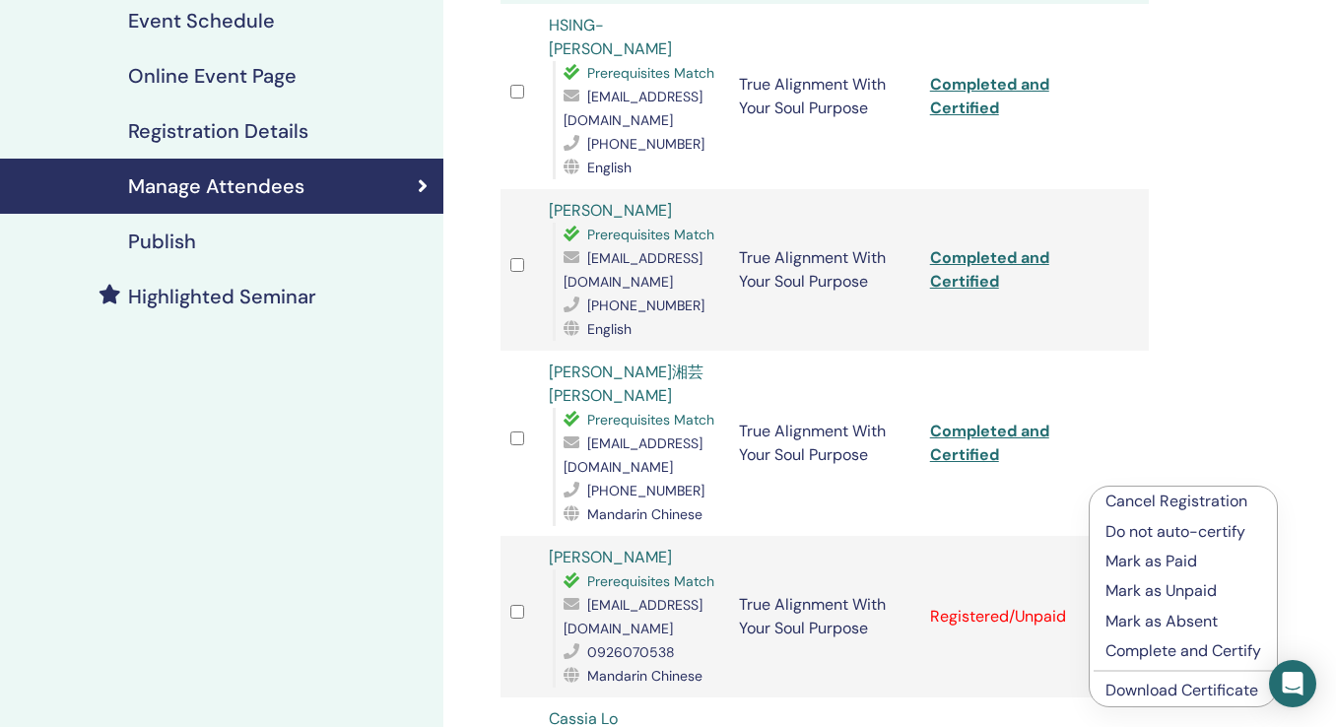
click at [1117, 647] on p "Complete and Certify" at bounding box center [1184, 652] width 156 height 24
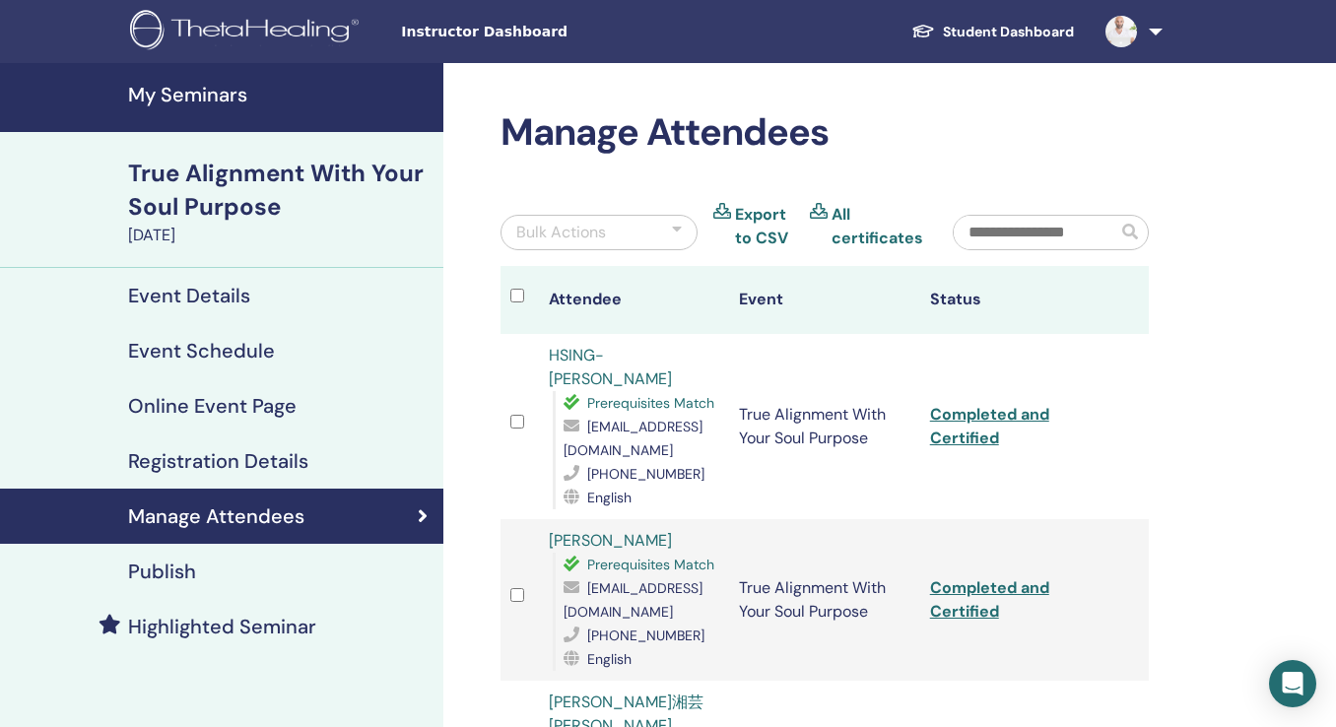
scroll to position [330, 0]
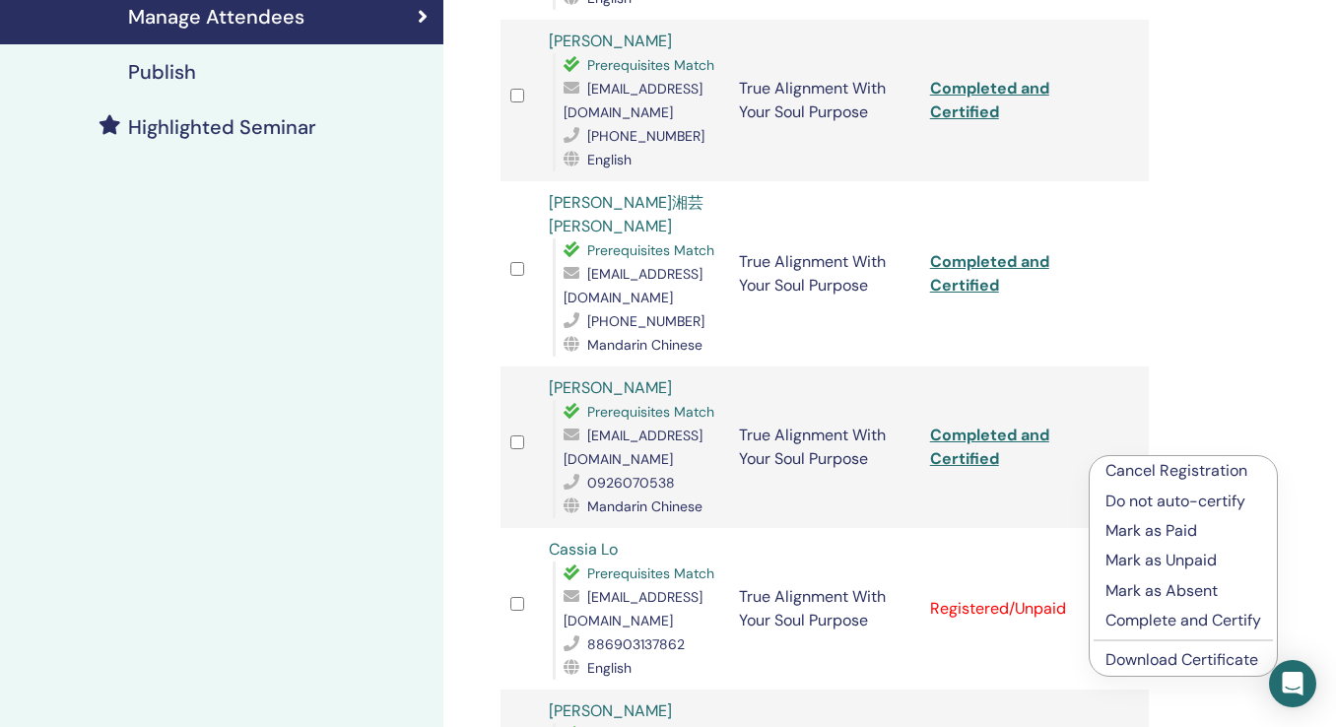
scroll to position [531, 0]
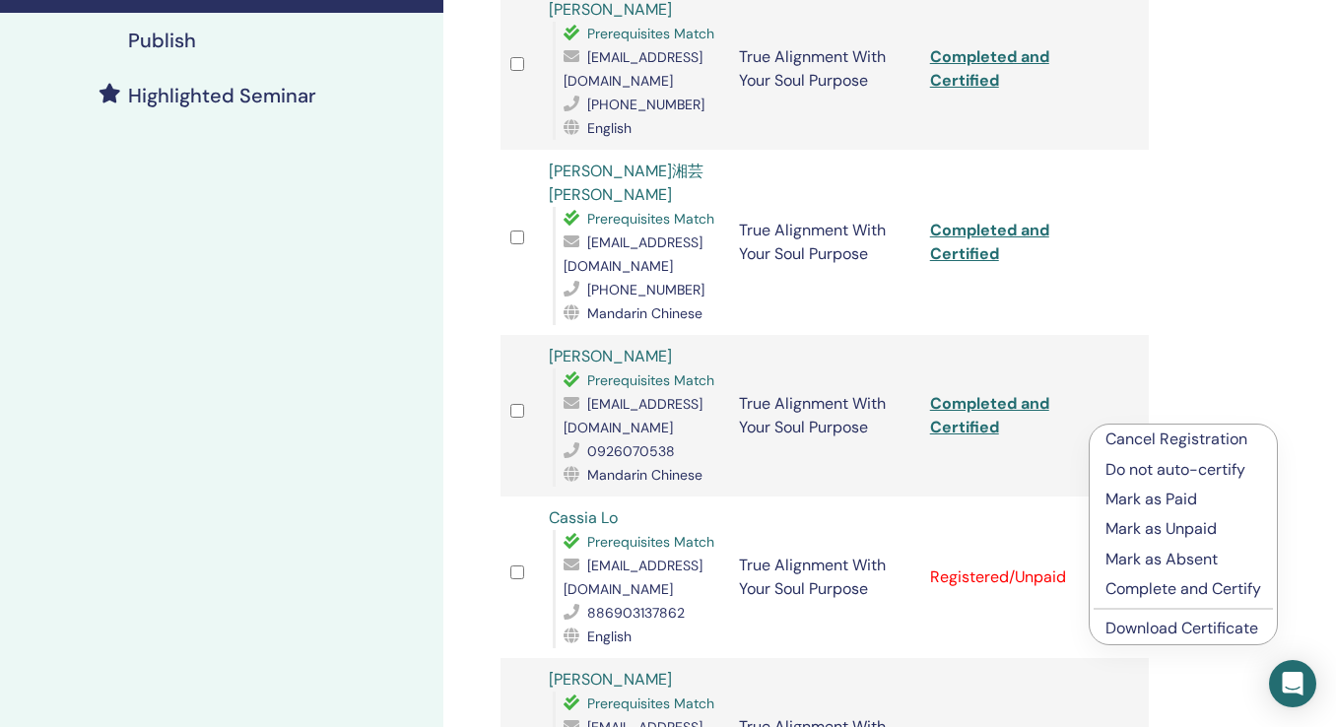
click at [1142, 591] on p "Complete and Certify" at bounding box center [1184, 590] width 156 height 24
